Goal: Task Accomplishment & Management: Use online tool/utility

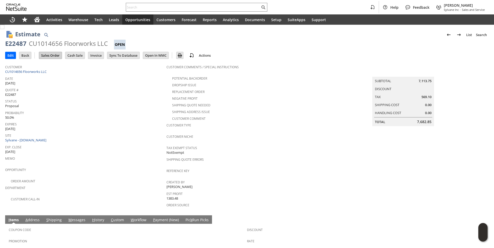
click at [53, 58] on input "Sales Order" at bounding box center [50, 55] width 23 height 7
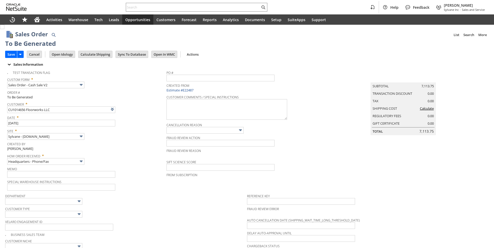
type input "Intelligent Recommendations¹⁰"
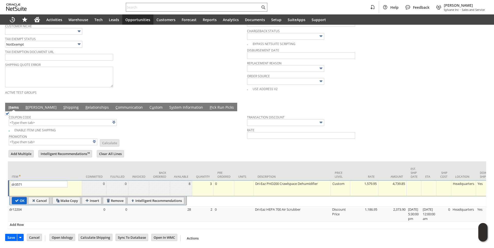
click at [20, 197] on input "OK" at bounding box center [19, 200] width 14 height 7
type input "Add"
type input "Copy Previous"
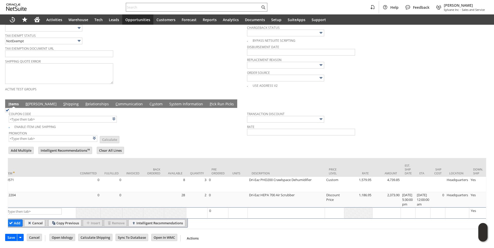
scroll to position [0, 0]
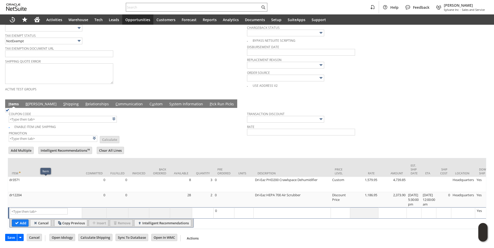
click at [33, 103] on link "B illing" at bounding box center [41, 104] width 34 height 6
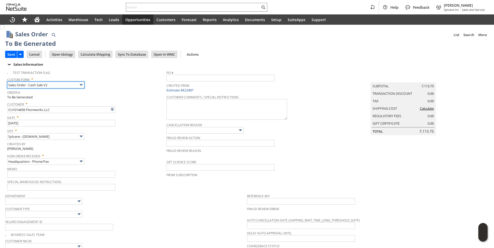
click at [62, 86] on input "Sales Order - Cash Sale V2" at bounding box center [45, 85] width 77 height 7
type input "Sales Order - Invoice V2"
click at [119, 95] on div "Order # To Be Generated" at bounding box center [85, 94] width 157 height 11
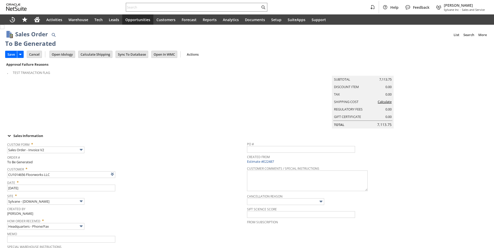
type input "Intelligent Recommendations¹⁰"
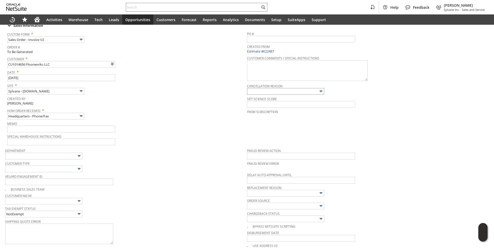
scroll to position [7, 0]
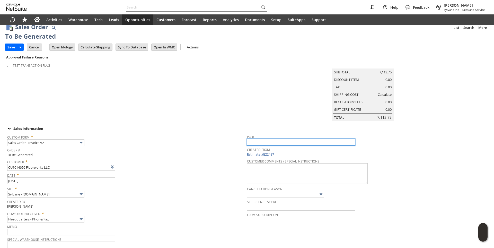
drag, startPoint x: 256, startPoint y: 147, endPoint x: 256, endPoint y: 144, distance: 2.9
click at [256, 145] on input "text" at bounding box center [301, 142] width 108 height 7
type input "082725"
click at [195, 157] on div "Order # To Be Generated" at bounding box center [125, 151] width 237 height 11
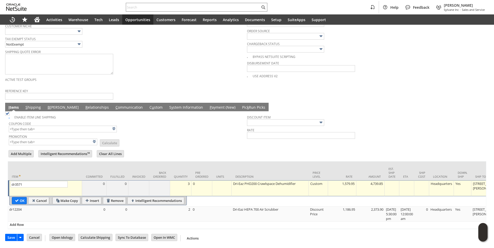
scroll to position [291, 0]
click at [19, 197] on input "OK" at bounding box center [19, 200] width 14 height 7
type input "Add"
type input "Copy Previous"
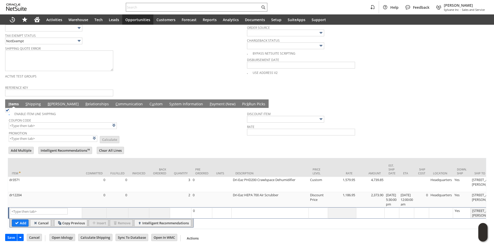
click at [54, 103] on link "B illing" at bounding box center [63, 104] width 34 height 6
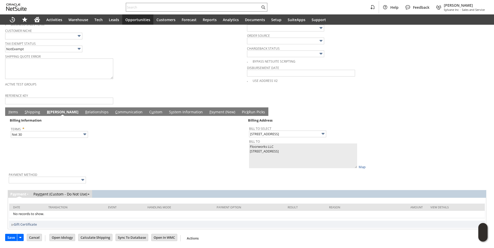
click at [146, 151] on td "Billing Information Terms * Net 30" at bounding box center [128, 143] width 238 height 53
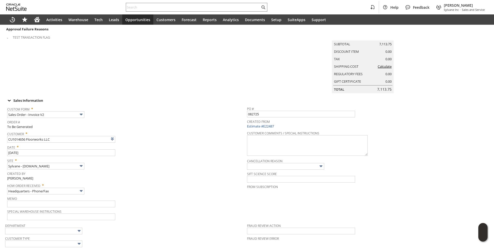
scroll to position [0, 0]
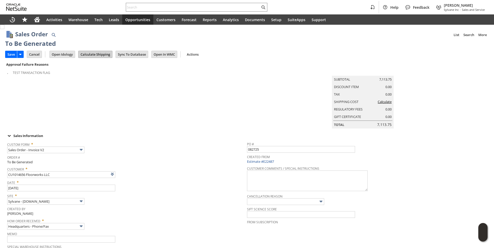
click at [101, 53] on input "Calculate Shipping" at bounding box center [96, 54] width 34 height 7
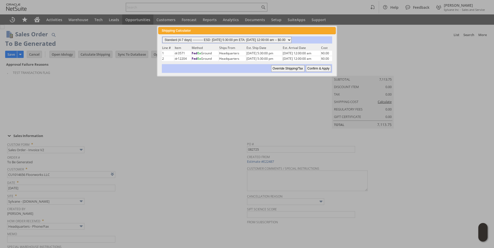
drag, startPoint x: 302, startPoint y: 40, endPoint x: 301, endPoint y: 42, distance: 2.7
click at [292, 40] on select "Standard (4-7 days) ---------- ESD: 08/28/2025 5:30:00 pm ETA: 08/29/2025 12:00…" at bounding box center [226, 40] width 129 height 6
select select "3 Day ------------------------ ESD: 08/28/2025 5:30:00 pm ETA: 08/29/2025 12:00…"
click at [162, 37] on select "Standard (4-7 days) ---------- ESD: 08/28/2025 5:30:00 pm ETA: 08/29/2025 12:00…" at bounding box center [226, 40] width 129 height 6
click at [317, 69] on input "Confirm & Apply" at bounding box center [318, 68] width 25 height 7
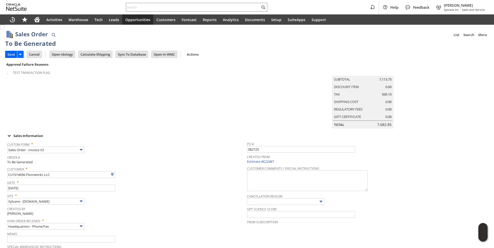
click at [11, 54] on input "Save" at bounding box center [11, 54] width 12 height 7
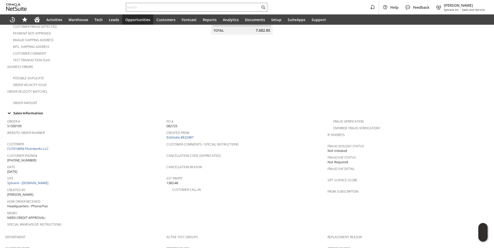
scroll to position [180, 0]
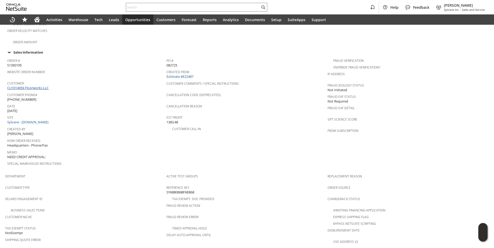
click at [45, 85] on link "CU1014656 Floorworks LLC" at bounding box center [28, 87] width 43 height 5
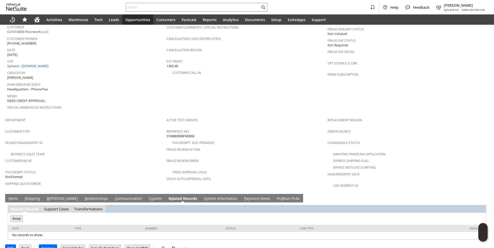
click at [111, 194] on td "C ommunication" at bounding box center [128, 198] width 34 height 8
click at [114, 196] on link "C ommunication" at bounding box center [129, 199] width 30 height 6
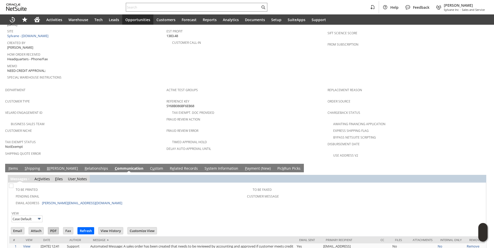
scroll to position [271, 0]
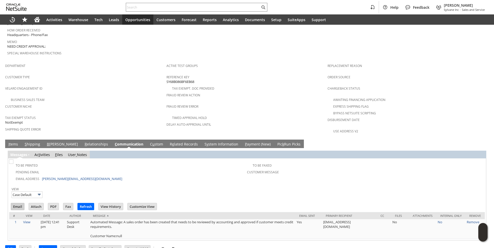
click at [16, 203] on input "Email" at bounding box center [17, 206] width 13 height 7
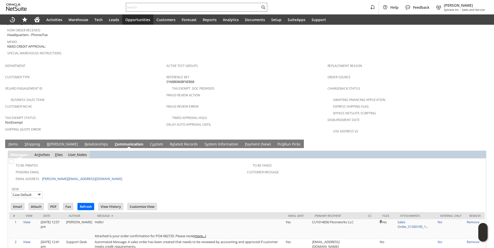
scroll to position [0, 0]
click at [141, 8] on input "text" at bounding box center [193, 7] width 134 height 6
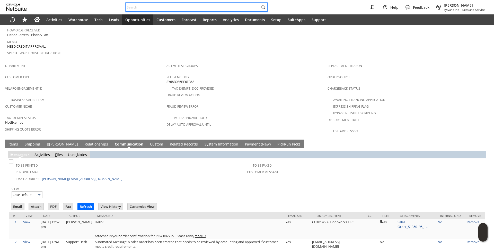
paste input "25708-SM010"
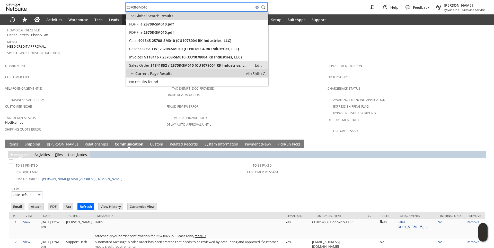
type input "25708-SM010"
click at [165, 63] on span "S1341852 / 25708-SM010 (CU1078004 RK Industries, LLC)" at bounding box center [200, 65] width 99 height 5
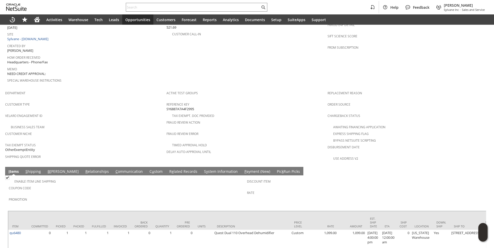
click at [34, 169] on link "S hipping" at bounding box center [33, 172] width 18 height 6
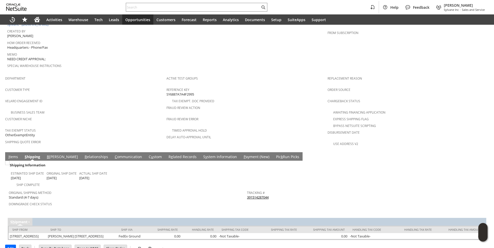
scroll to position [266, 0]
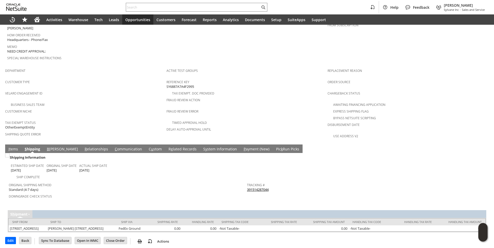
click at [263, 187] on link "391514287044" at bounding box center [258, 189] width 22 height 5
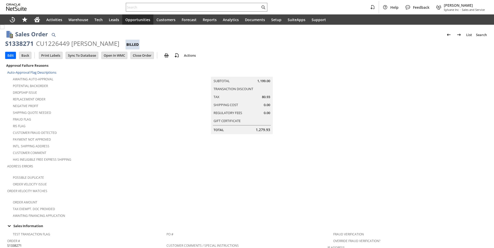
scroll to position [281, 0]
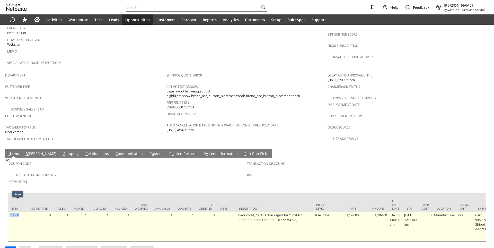
click at [9, 212] on td "fr3668" at bounding box center [17, 226] width 19 height 29
